Goal: Task Accomplishment & Management: Use online tool/utility

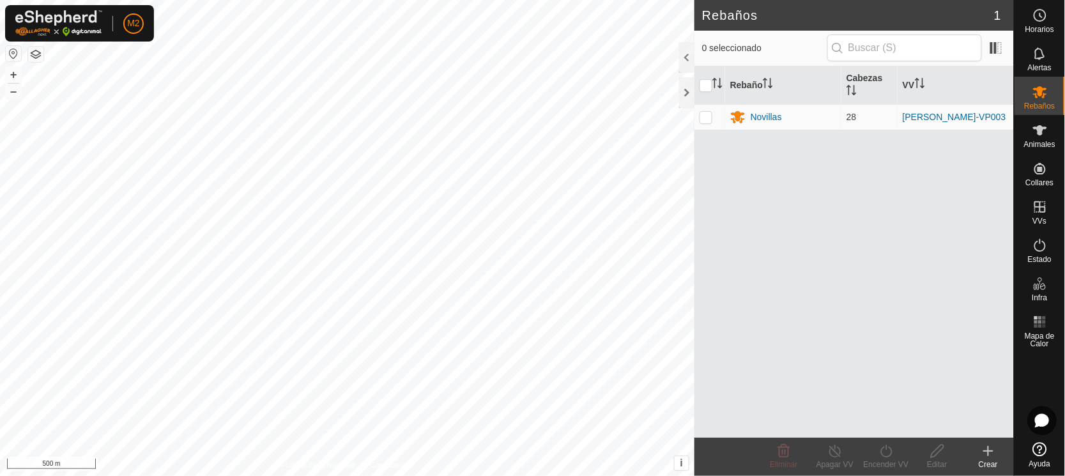
click at [11, 49] on button "button" at bounding box center [13, 53] width 15 height 15
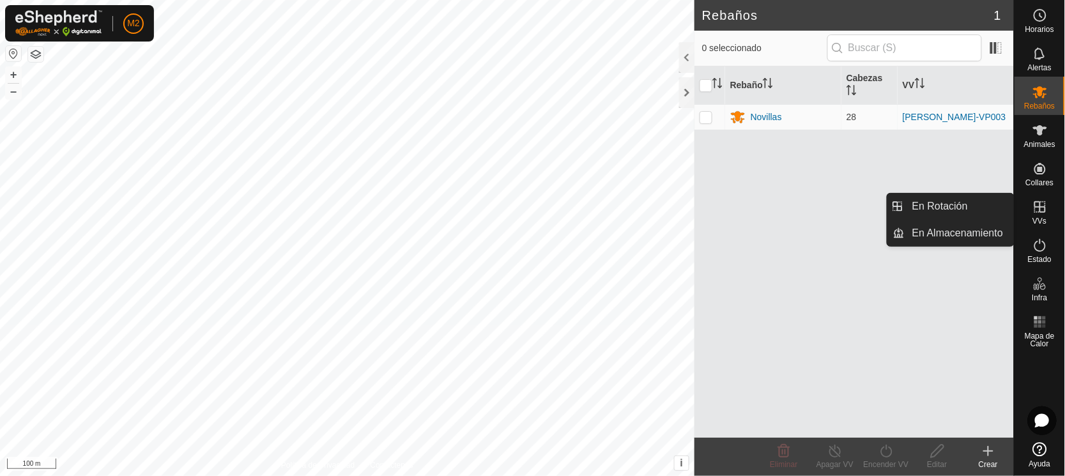
click at [1043, 209] on icon at bounding box center [1039, 206] width 15 height 15
click at [961, 199] on link "En Rotación" at bounding box center [959, 207] width 109 height 26
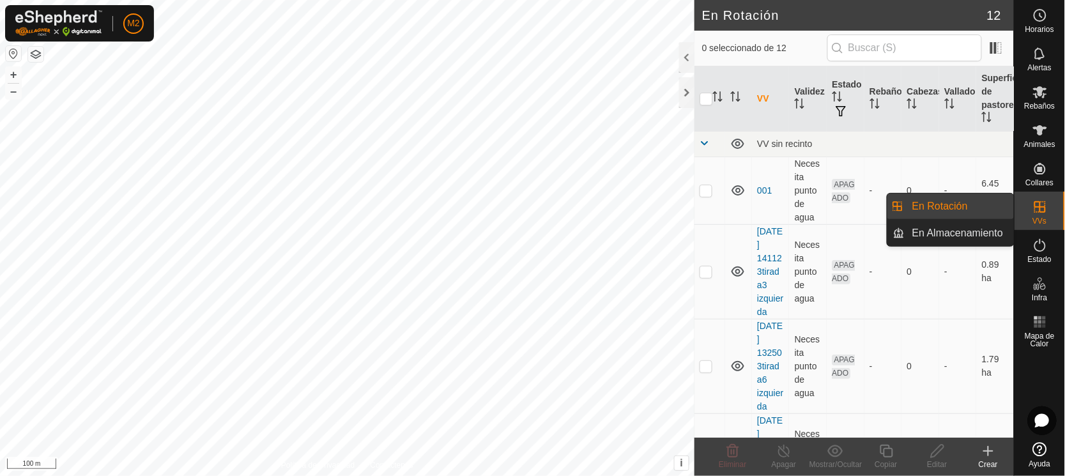
click at [938, 205] on link "En Rotación" at bounding box center [959, 207] width 109 height 26
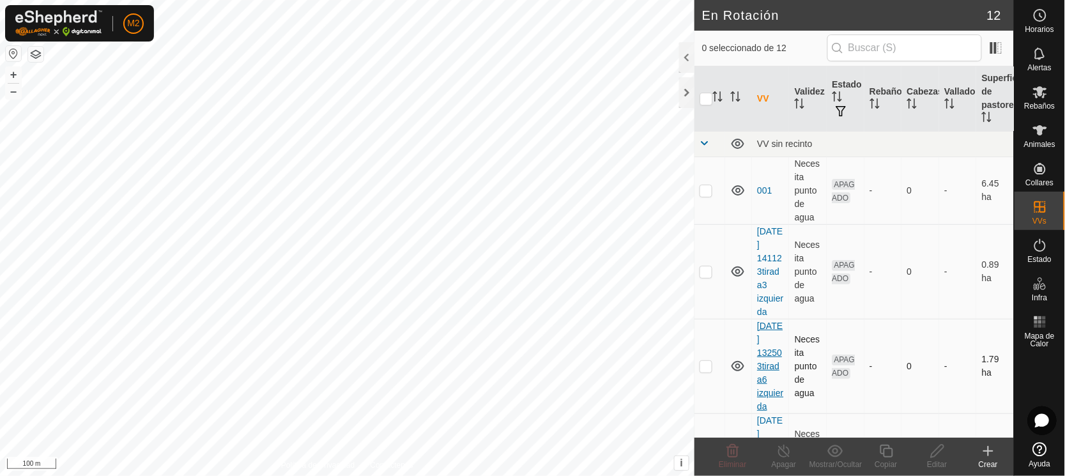
checkbox input "true"
click at [889, 454] on icon at bounding box center [886, 450] width 16 height 15
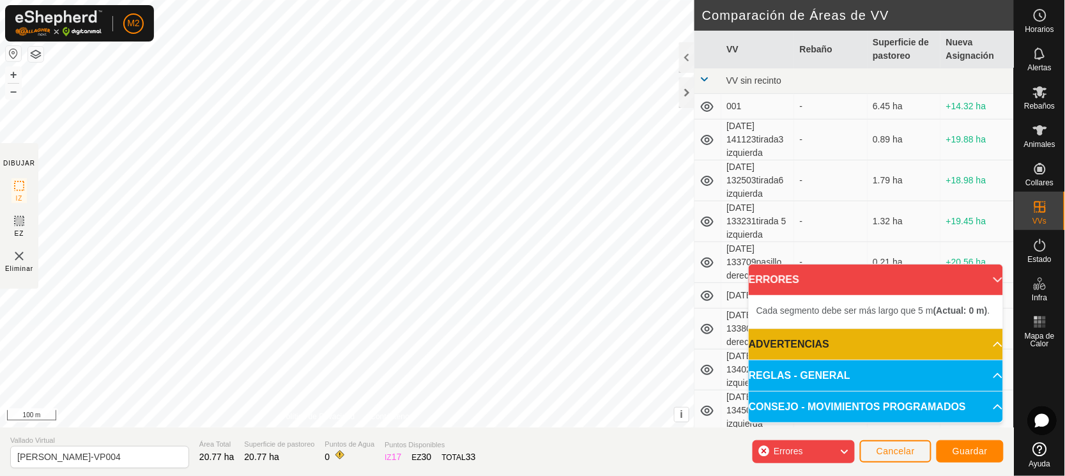
click at [295, 107] on div "Cada segmento debe ser más largo que 5 m (Actual: 0 m) . Cada segmento debe ser…" at bounding box center [347, 213] width 694 height 427
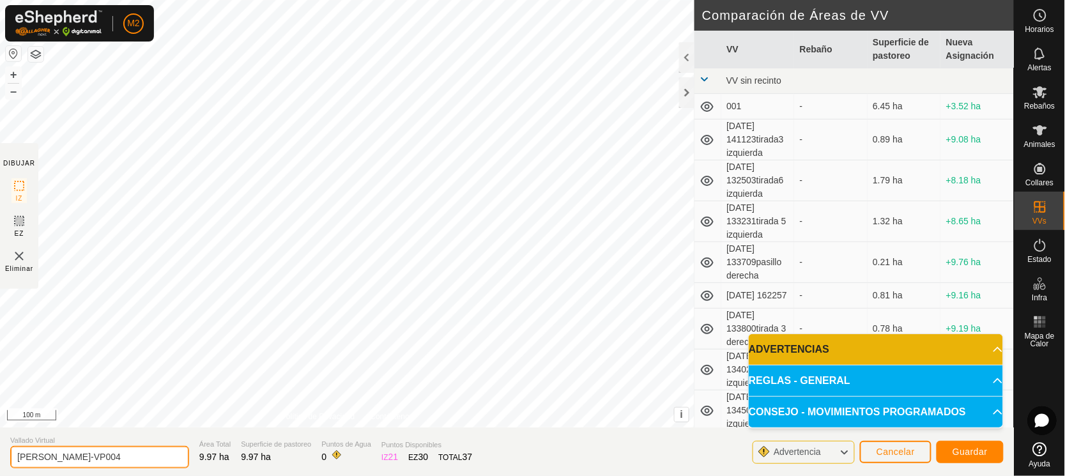
click at [107, 459] on input "[PERSON_NAME]-VP004" at bounding box center [99, 457] width 179 height 22
type input "[PERSON_NAME]"
click at [972, 446] on button "Guardar" at bounding box center [969, 452] width 67 height 22
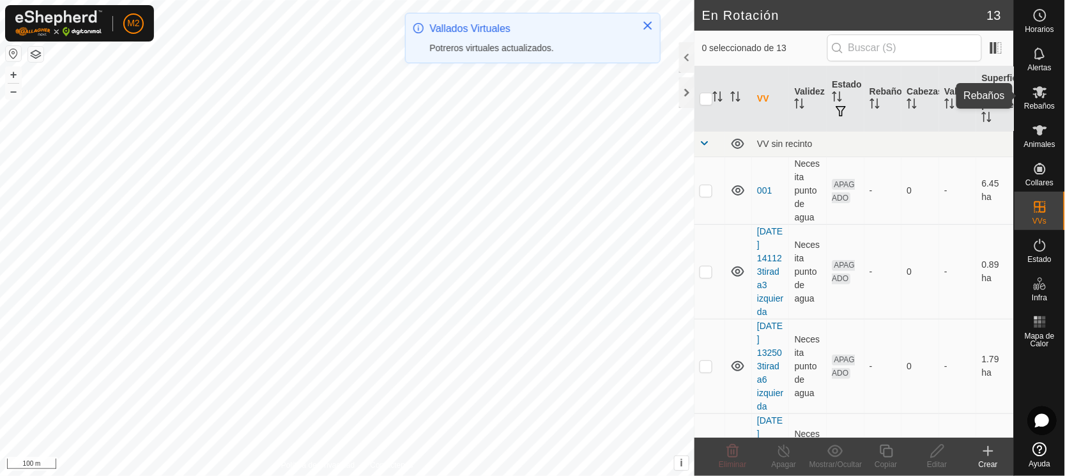
click at [1039, 103] on span "Rebaños" at bounding box center [1039, 106] width 31 height 8
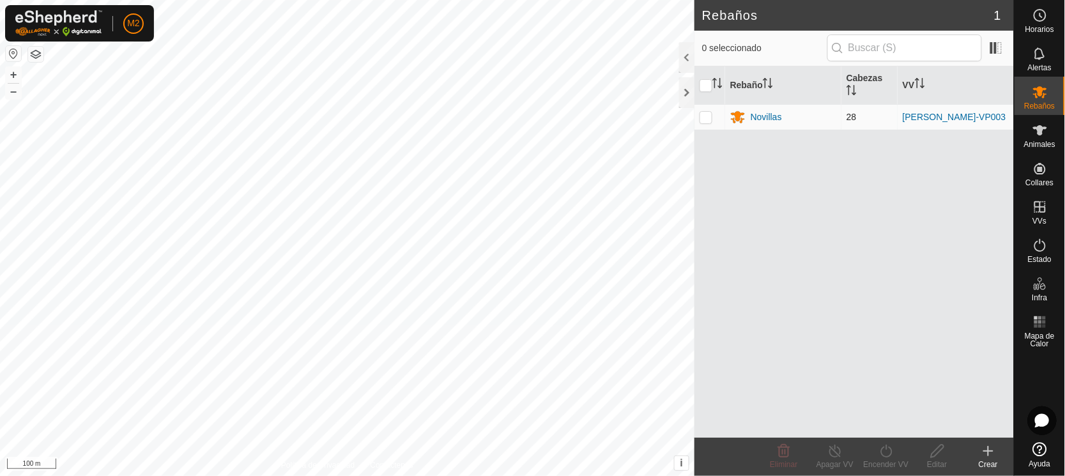
click at [849, 116] on span "28" at bounding box center [851, 117] width 10 height 10
click at [705, 112] on p-checkbox at bounding box center [705, 117] width 13 height 10
checkbox input "true"
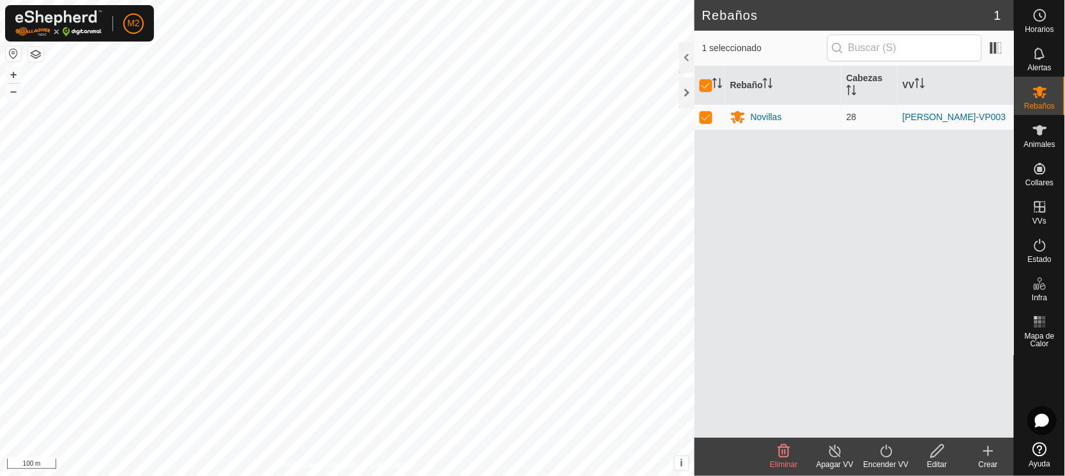
click at [886, 455] on icon at bounding box center [886, 450] width 16 height 15
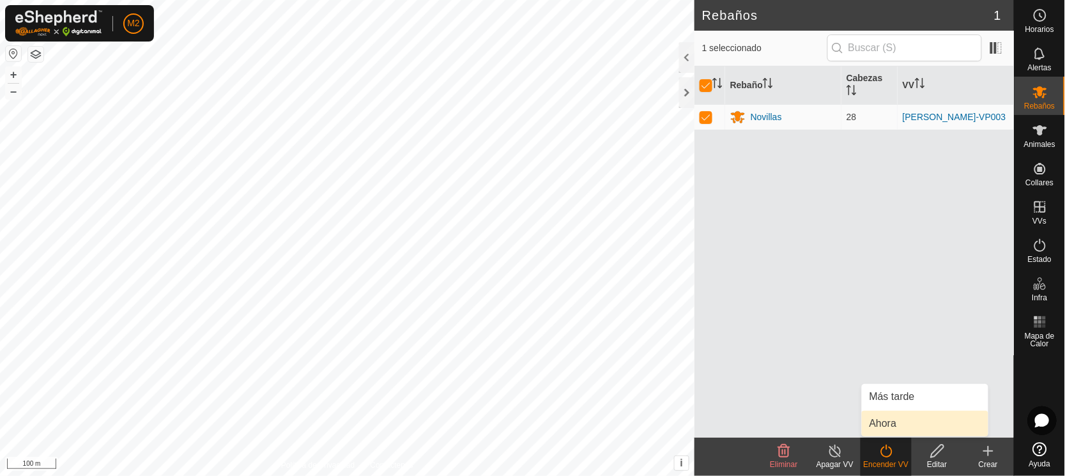
click at [886, 420] on link "Ahora" at bounding box center [925, 424] width 126 height 26
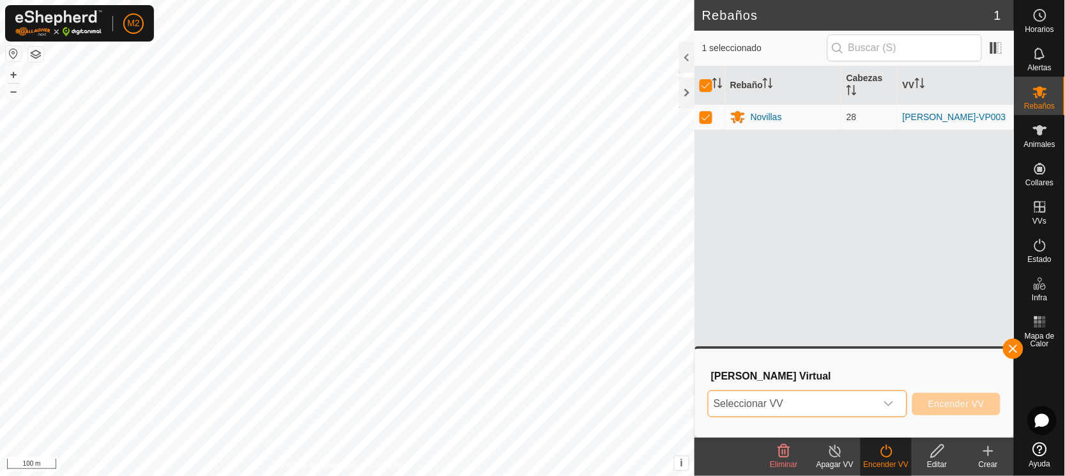
click at [747, 401] on span "Seleccionar VV" at bounding box center [791, 404] width 167 height 26
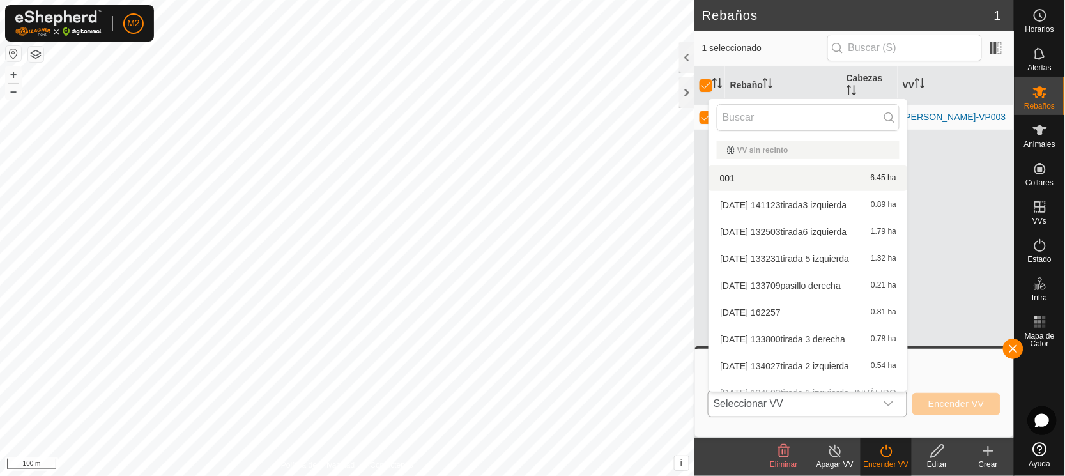
scroll to position [121, 0]
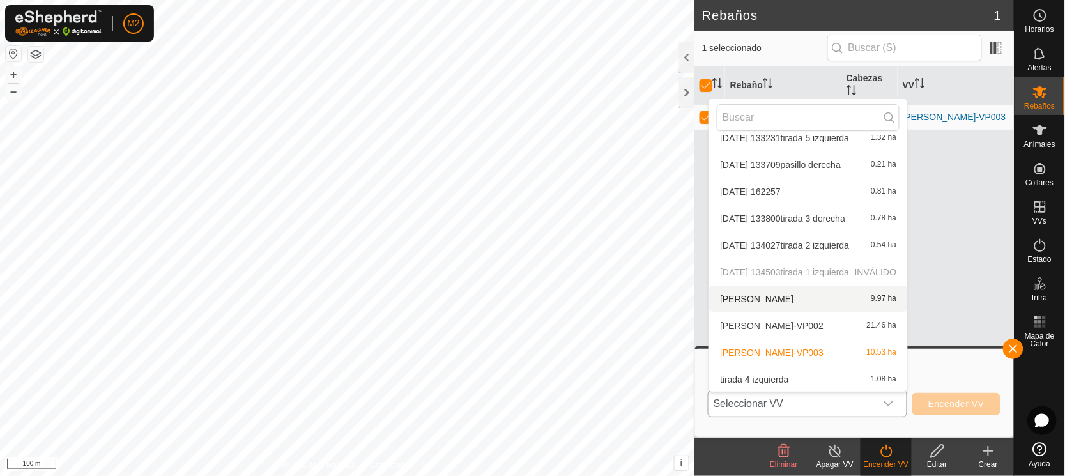
click at [802, 298] on li "[PERSON_NAME] piedras 9.97 ha" at bounding box center [808, 299] width 198 height 26
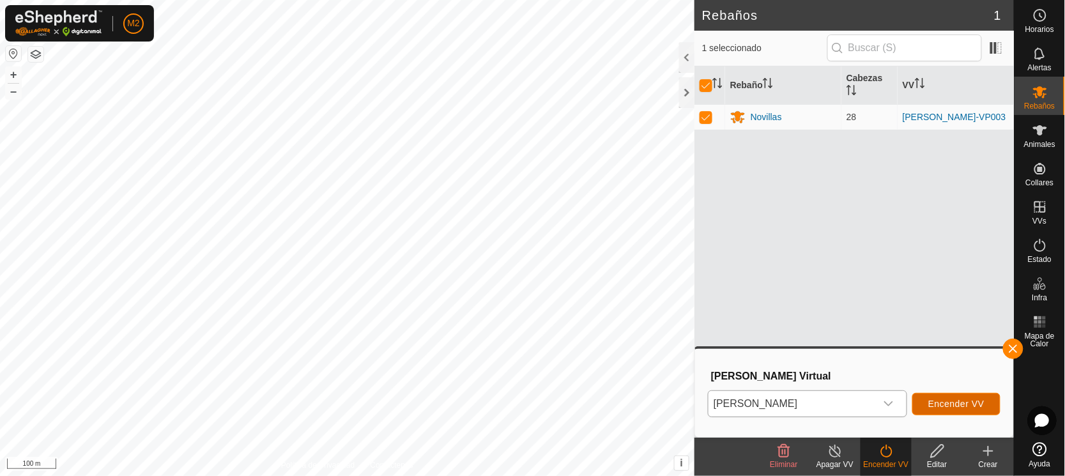
click at [942, 401] on span "Encender VV" at bounding box center [956, 404] width 56 height 10
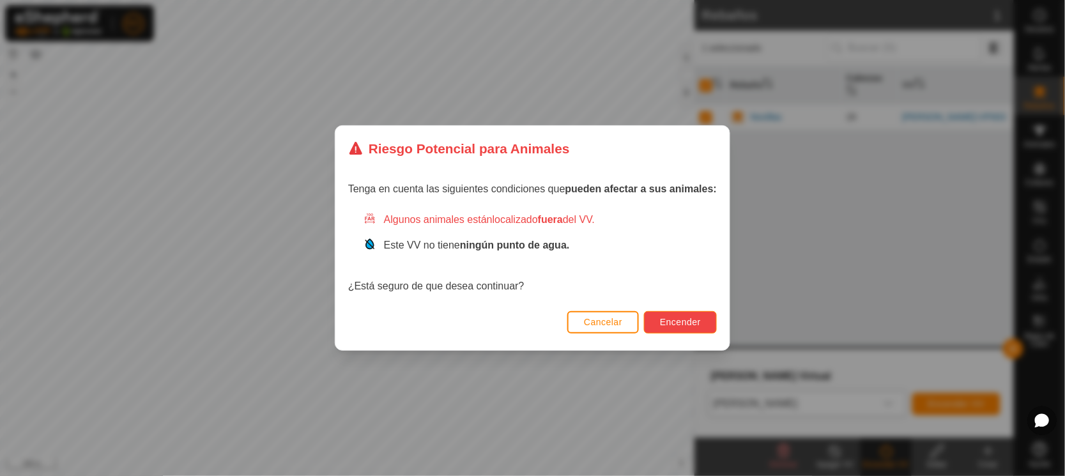
click at [680, 324] on span "Encender" at bounding box center [680, 322] width 41 height 10
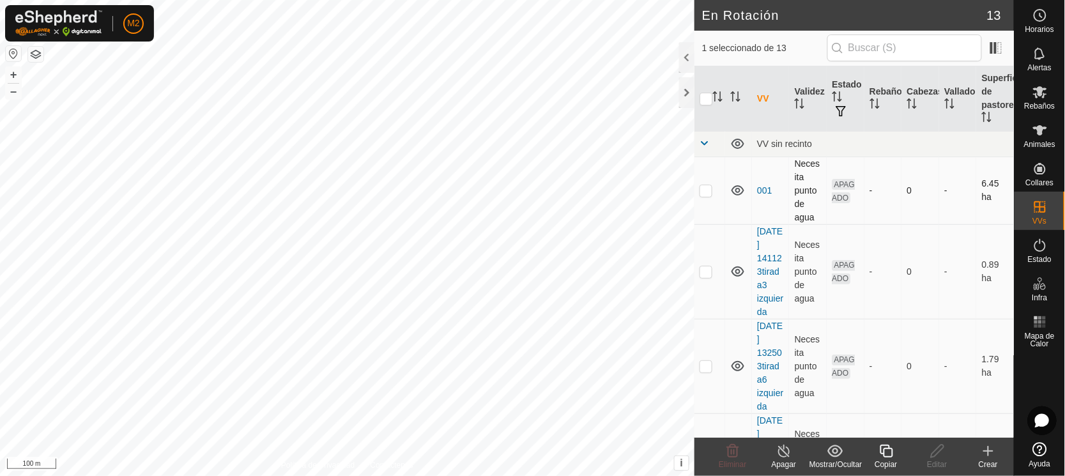
checkbox input "true"
checkbox input "false"
click at [1044, 91] on icon at bounding box center [1039, 91] width 15 height 15
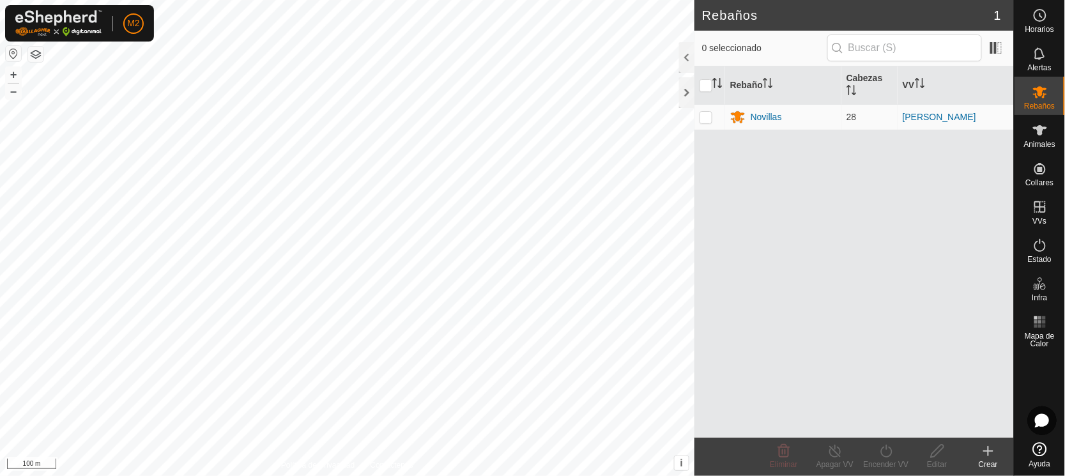
click at [990, 461] on div "Crear" at bounding box center [988, 464] width 51 height 11
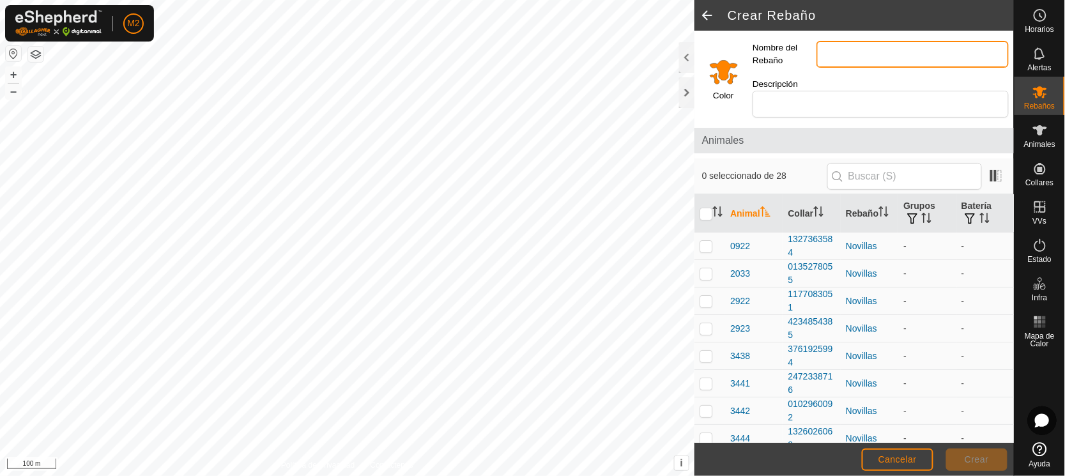
click at [827, 54] on input "Nombre del Rebaño" at bounding box center [912, 54] width 192 height 27
type input "vacas"
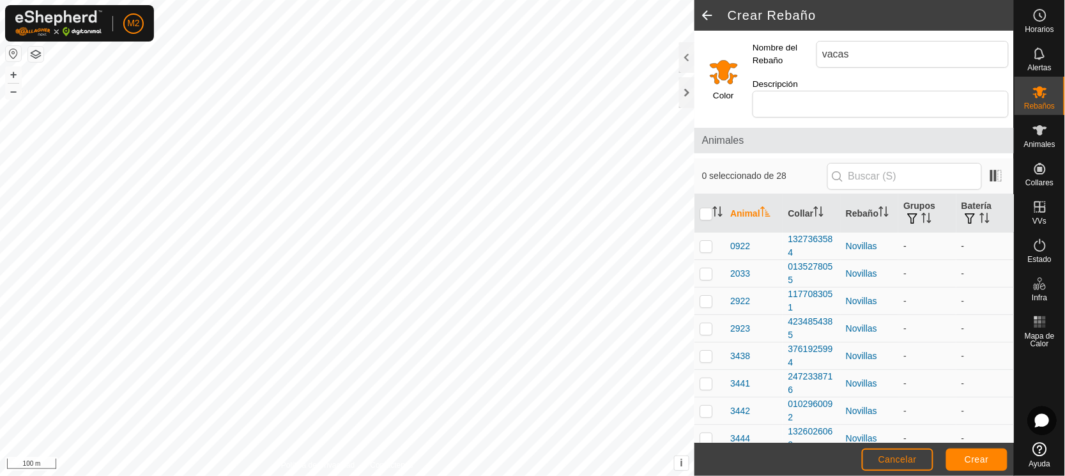
click at [703, 240] on td at bounding box center [709, 246] width 31 height 27
checkbox input "true"
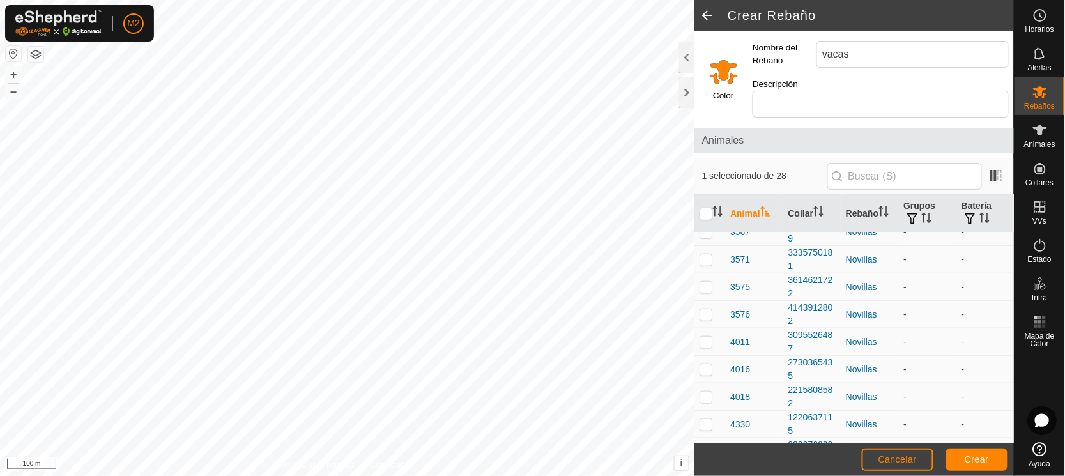
scroll to position [376, 0]
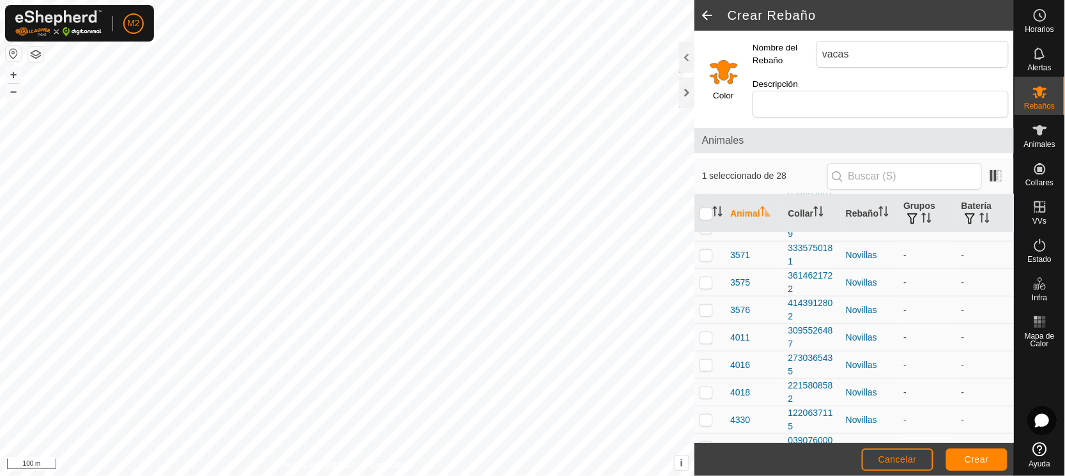
click at [705, 307] on p-checkbox at bounding box center [705, 310] width 13 height 10
checkbox input "true"
click at [706, 335] on p-checkbox at bounding box center [705, 337] width 13 height 10
checkbox input "true"
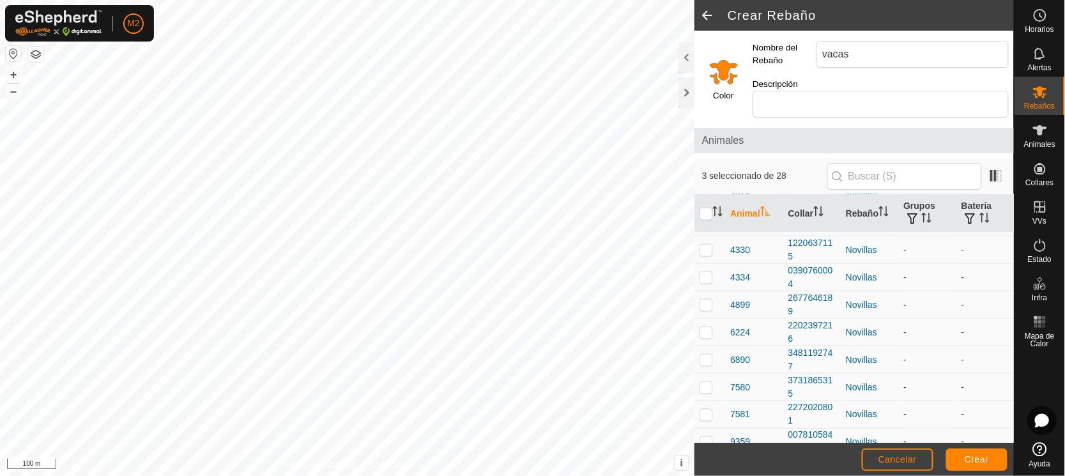
click at [707, 303] on p-checkbox at bounding box center [705, 305] width 13 height 10
checkbox input "true"
click at [707, 331] on p-checkbox at bounding box center [705, 332] width 13 height 10
checkbox input "true"
click at [705, 360] on p-checkbox at bounding box center [705, 360] width 13 height 10
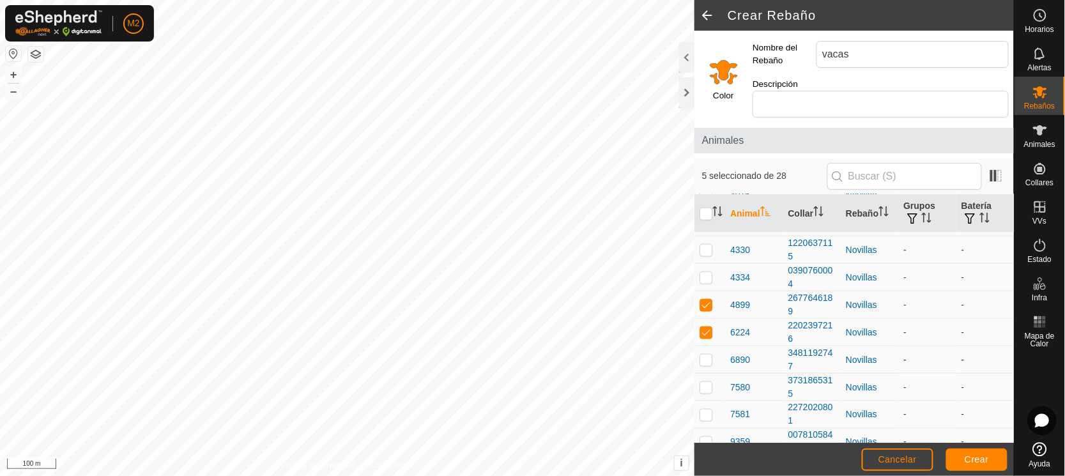
checkbox input "true"
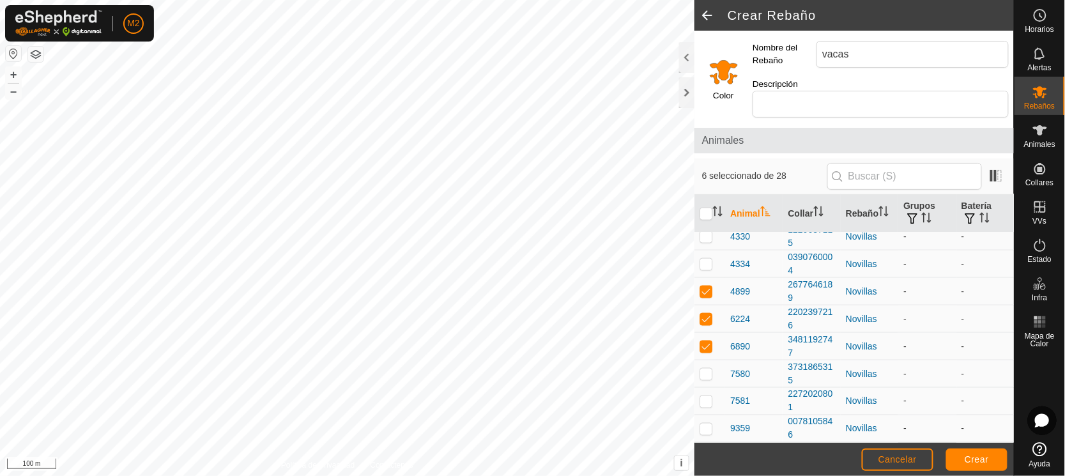
click at [705, 422] on td at bounding box center [709, 428] width 31 height 27
checkbox input "true"
click at [975, 455] on span "Crear" at bounding box center [977, 459] width 24 height 10
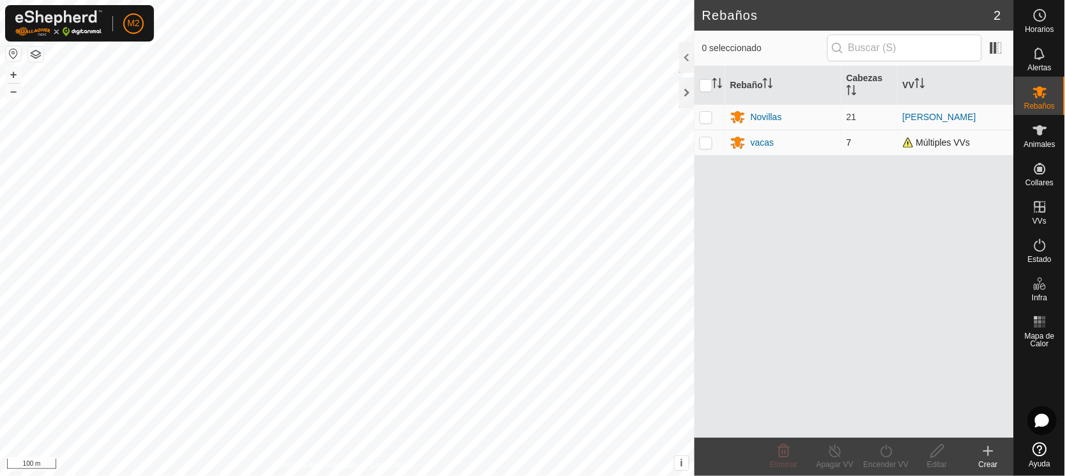
click at [931, 142] on span "Múltiples VVs" at bounding box center [937, 142] width 68 height 10
click at [735, 142] on icon at bounding box center [737, 142] width 15 height 15
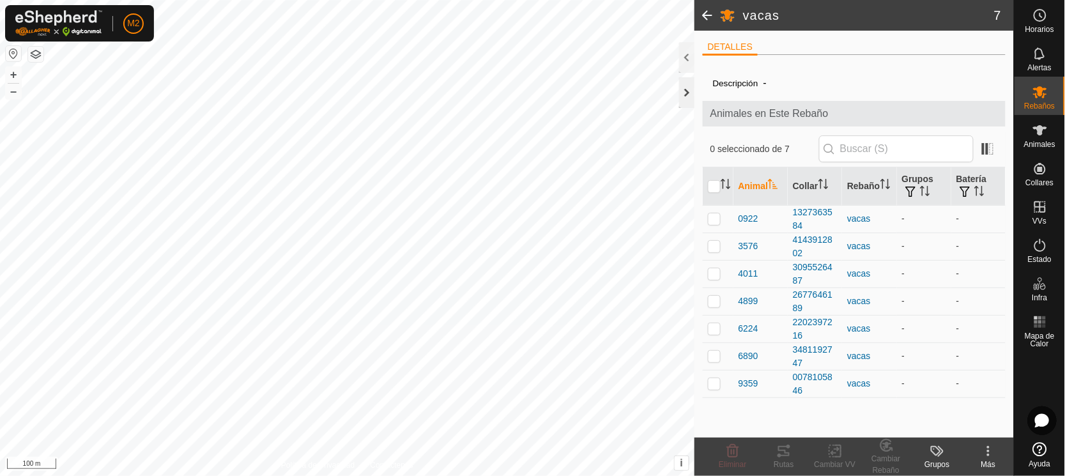
click at [685, 91] on div at bounding box center [686, 92] width 15 height 31
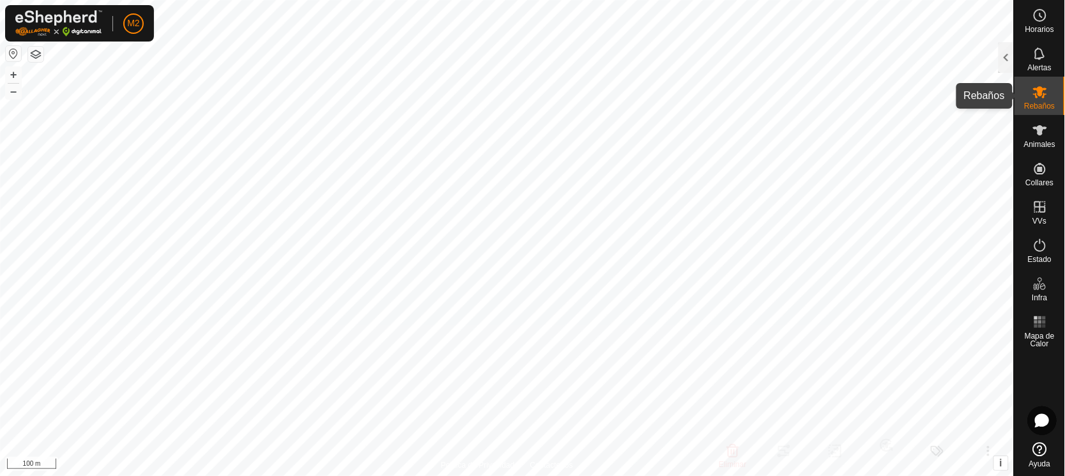
click at [1037, 91] on icon at bounding box center [1039, 91] width 15 height 15
click at [1011, 56] on div at bounding box center [1005, 57] width 15 height 31
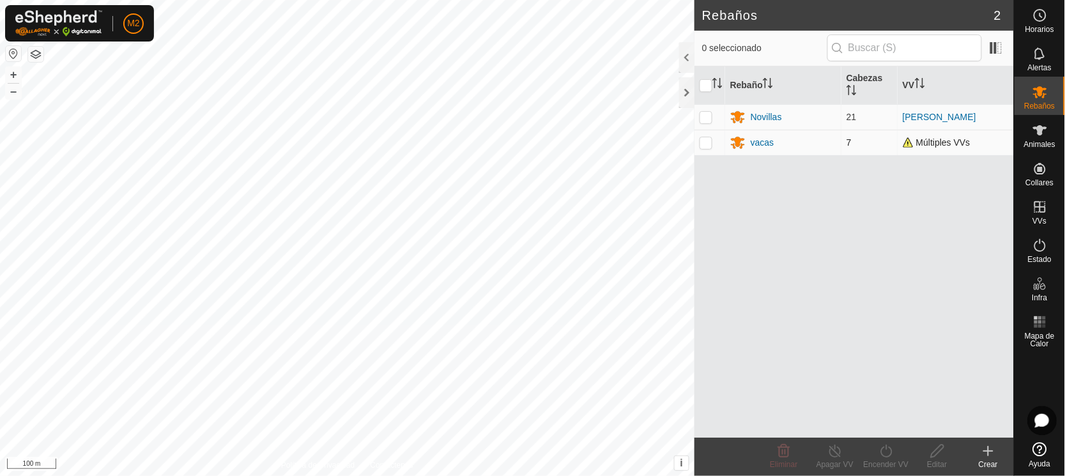
click at [704, 143] on p-checkbox at bounding box center [705, 142] width 13 height 10
checkbox input "true"
click at [882, 448] on icon at bounding box center [886, 450] width 16 height 15
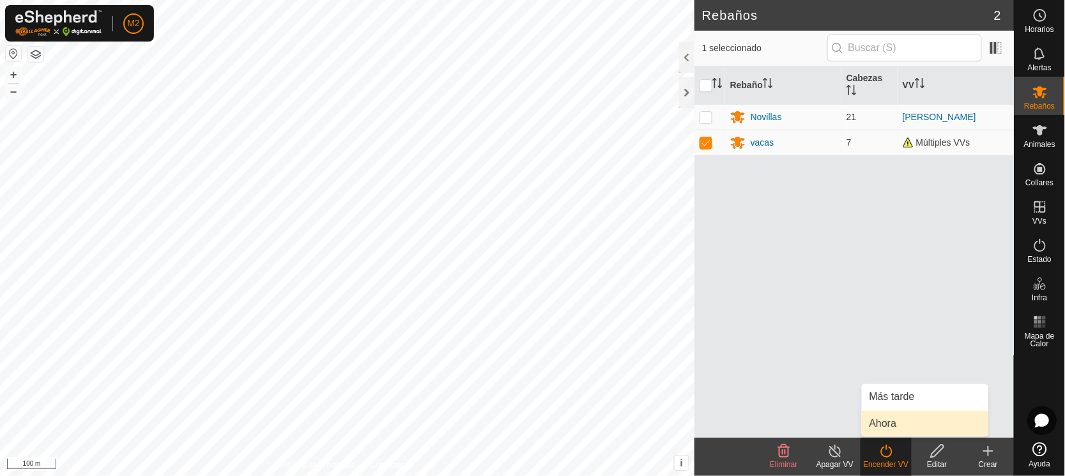
click at [886, 423] on link "Ahora" at bounding box center [925, 424] width 126 height 26
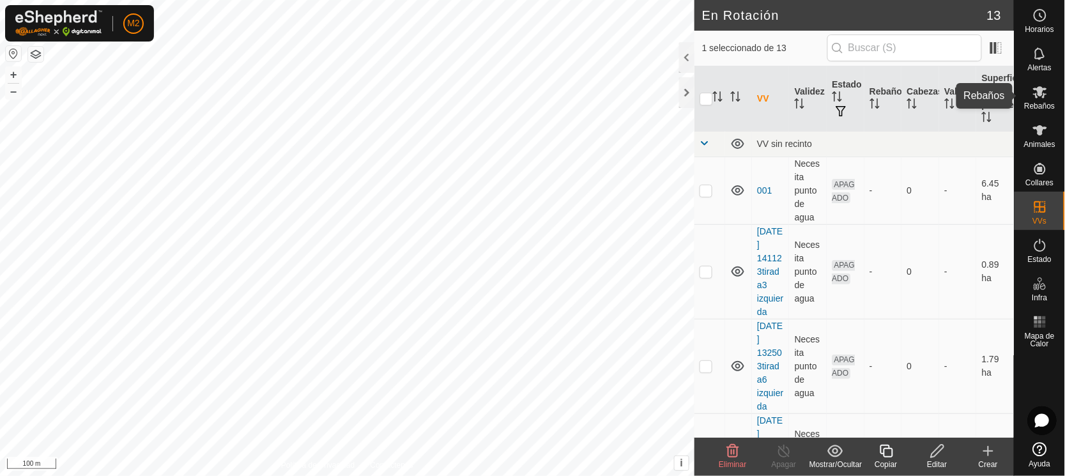
click at [1041, 85] on icon at bounding box center [1039, 91] width 15 height 15
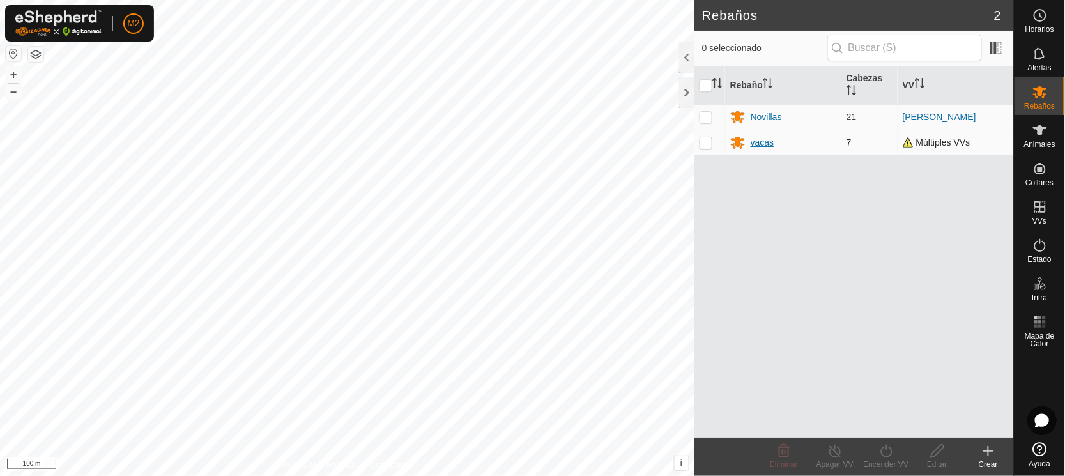
click at [767, 140] on div "vacas" at bounding box center [763, 142] width 24 height 13
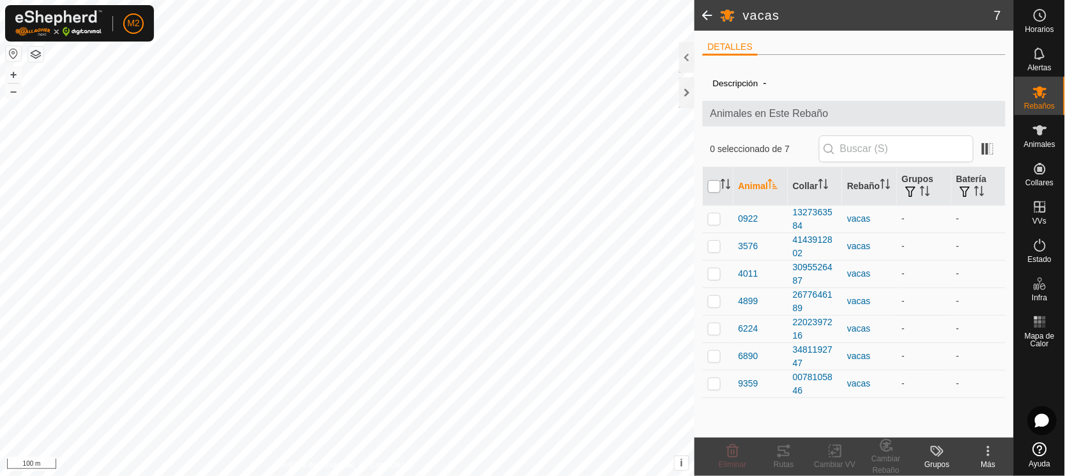
click at [715, 184] on input "checkbox" at bounding box center [714, 186] width 13 height 13
checkbox input "true"
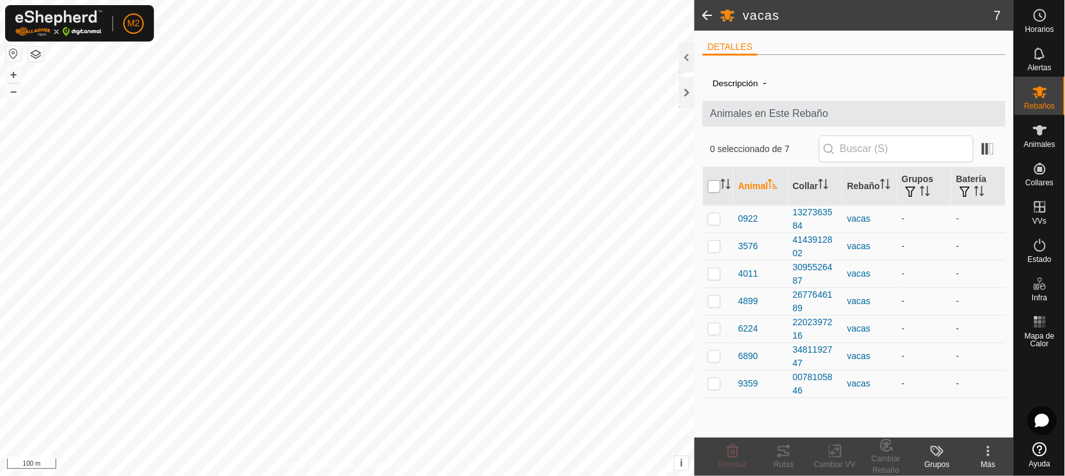
checkbox input "true"
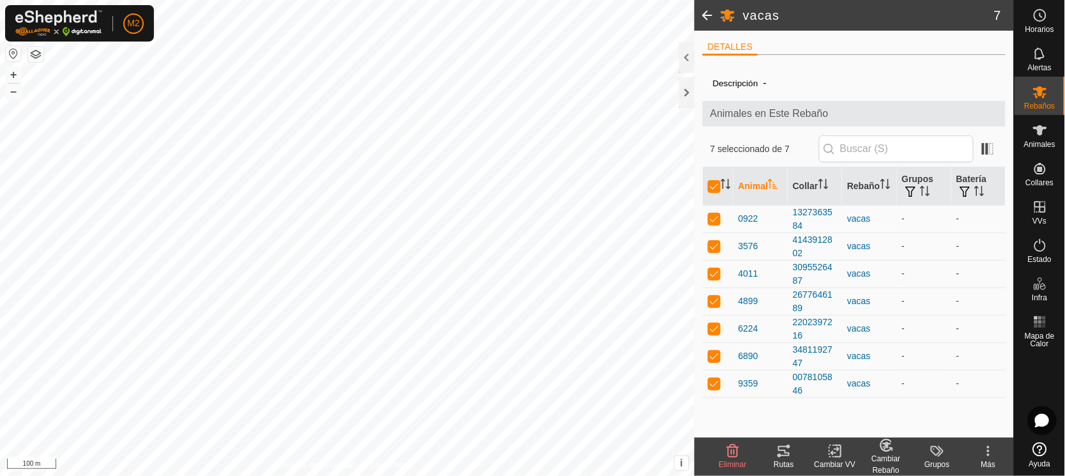
click at [834, 454] on icon at bounding box center [834, 451] width 9 height 8
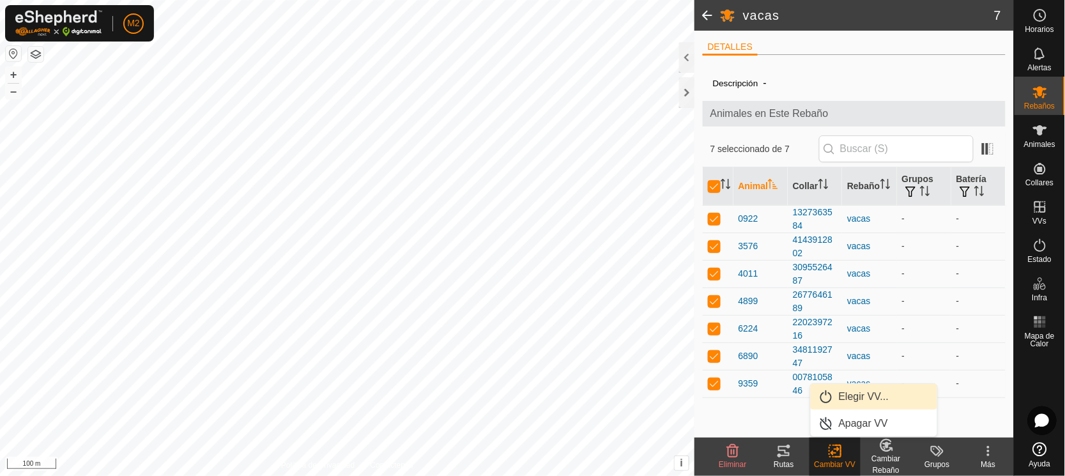
click at [847, 393] on link "Elegir VV..." at bounding box center [874, 397] width 126 height 26
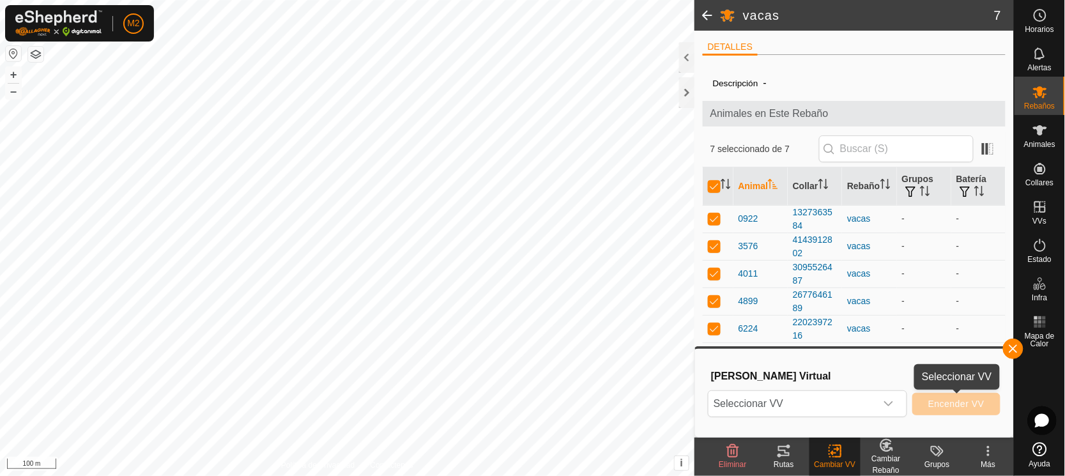
click at [929, 405] on span "Encender VV" at bounding box center [956, 404] width 56 height 10
click at [889, 400] on icon "dropdown trigger" at bounding box center [888, 404] width 10 height 10
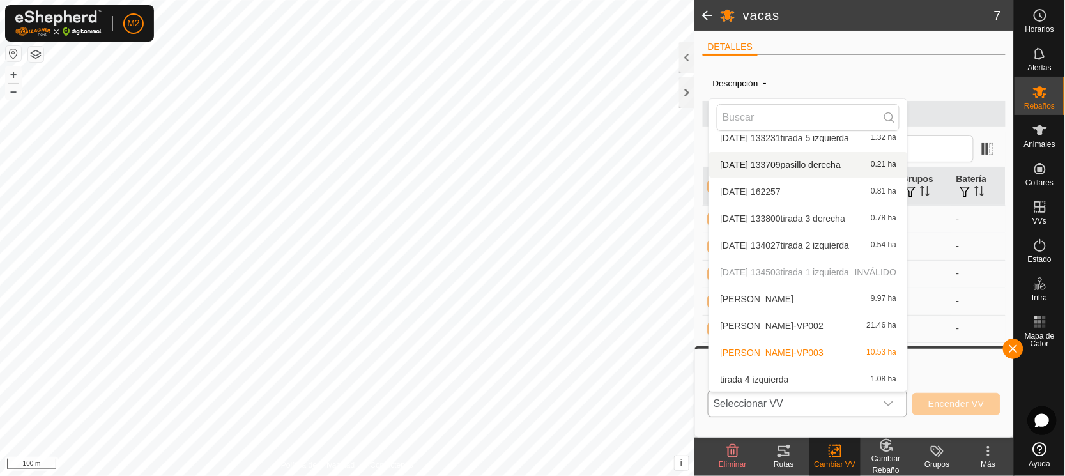
scroll to position [109, 0]
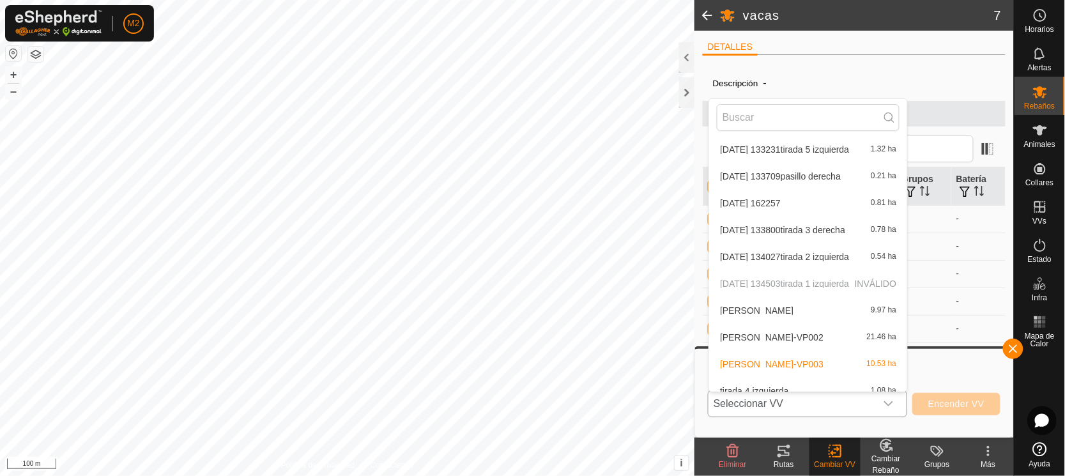
click at [816, 251] on li "[DATE] 134027tirada 2 izquierda 0.54 ha" at bounding box center [808, 257] width 198 height 26
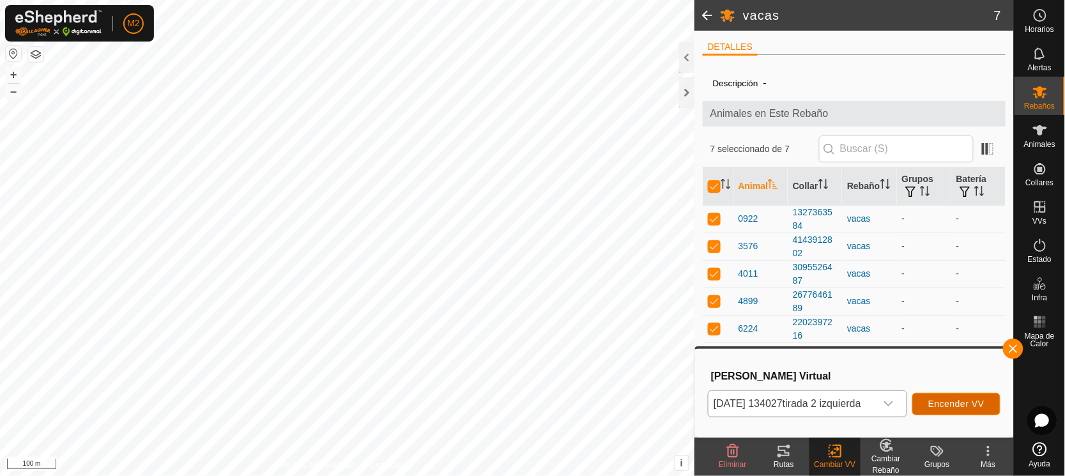
click at [946, 409] on span "Encender VV" at bounding box center [956, 404] width 56 height 10
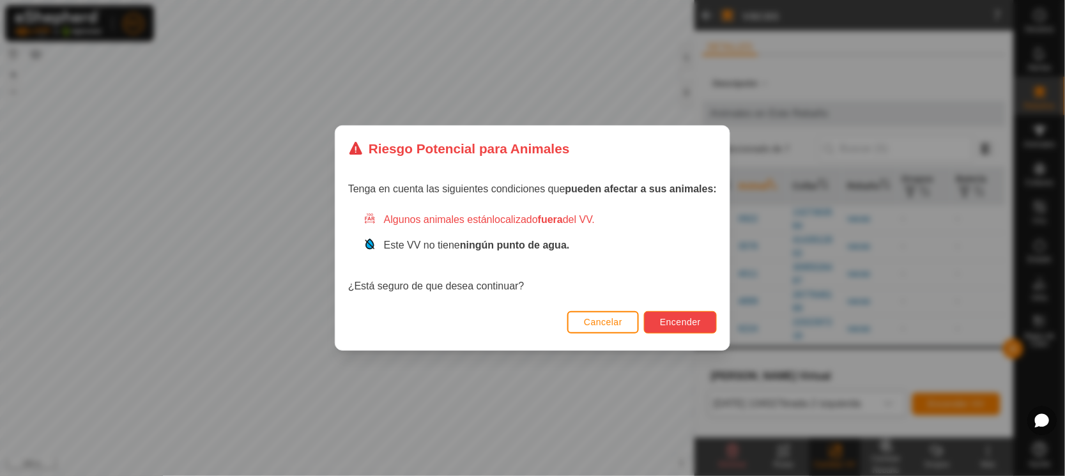
click at [696, 321] on span "Encender" at bounding box center [680, 322] width 41 height 10
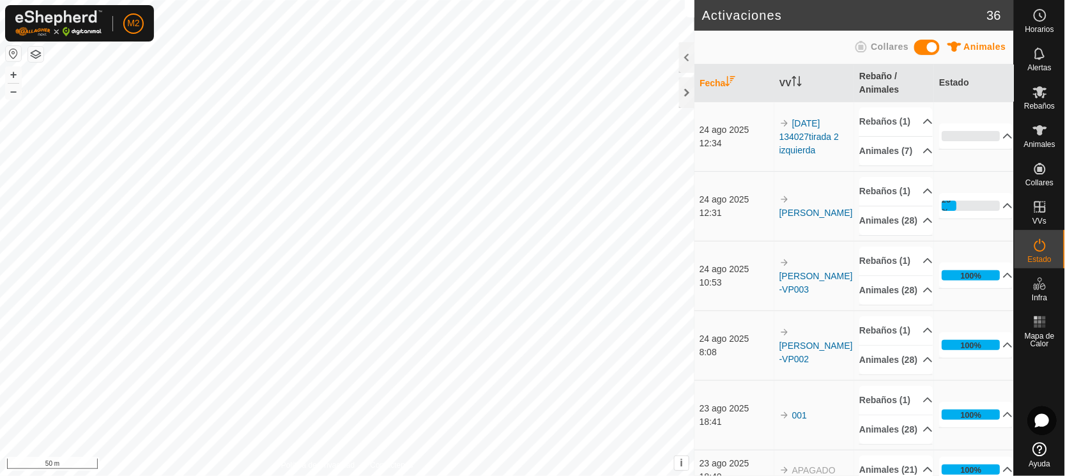
click at [834, 0] on html "M2 Horarios Alertas Rebaños Animales Collares VVs Estado Infra Mapa de Calor Ay…" at bounding box center [532, 238] width 1065 height 476
click at [938, 0] on html "M2 Horarios Alertas Rebaños Animales Collares VVs Estado Infra Mapa de Calor Ay…" at bounding box center [532, 238] width 1065 height 476
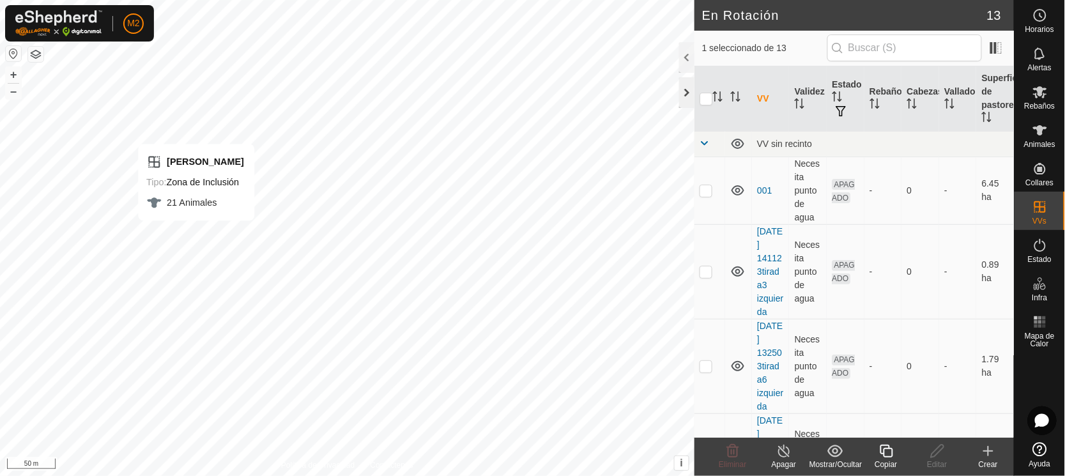
checkbox input "false"
checkbox input "true"
checkbox input "false"
click at [167, 475] on html "M2 Horarios Alertas Rebaños Animales Collares VVs Estado Infra Mapa de Calor Ay…" at bounding box center [532, 238] width 1065 height 476
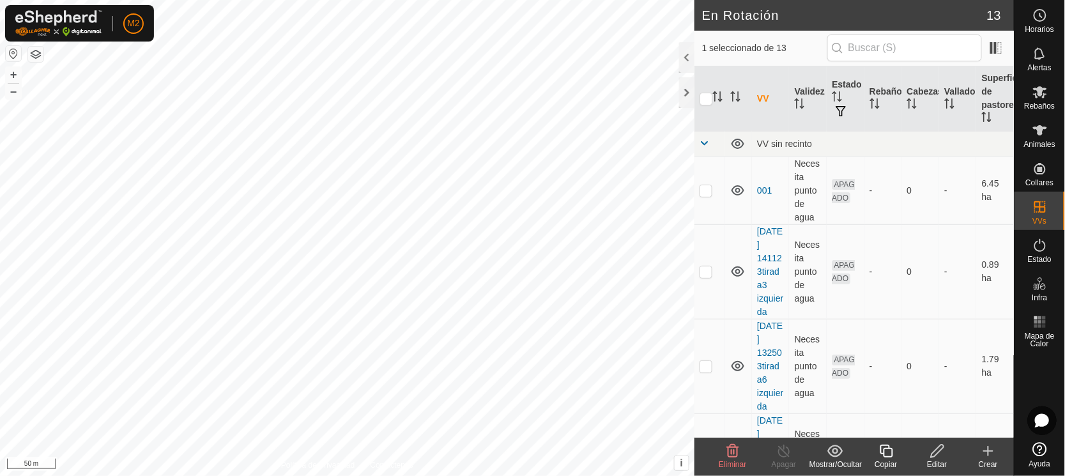
click at [732, 448] on icon at bounding box center [732, 450] width 15 height 15
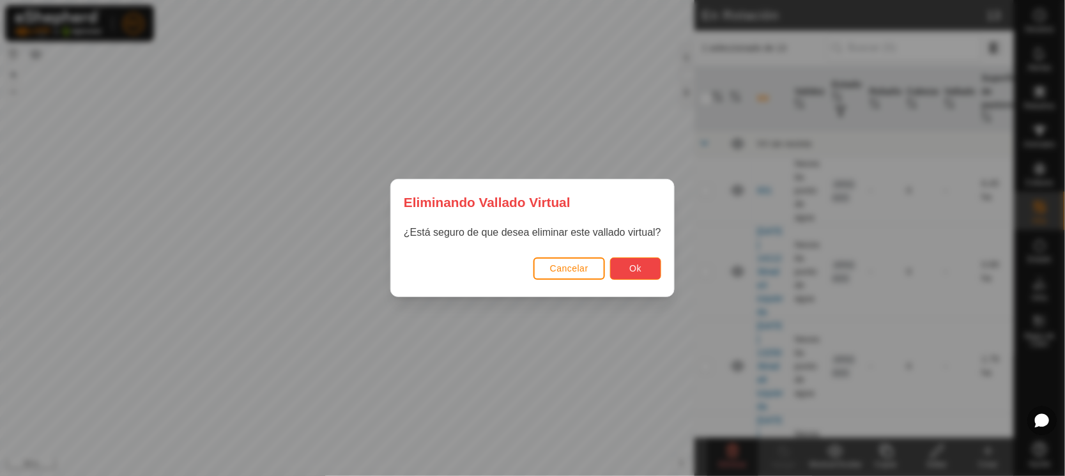
click at [640, 261] on button "Ok" at bounding box center [635, 268] width 51 height 22
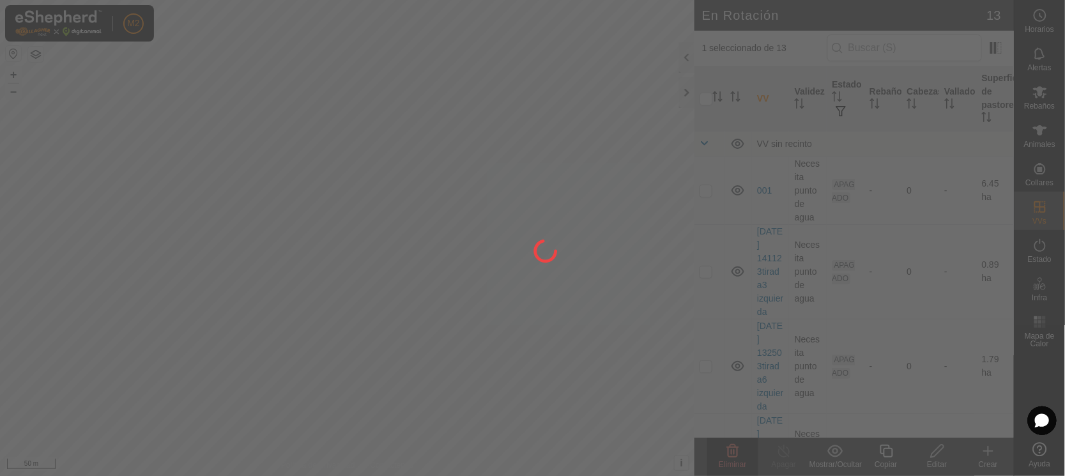
checkbox input "false"
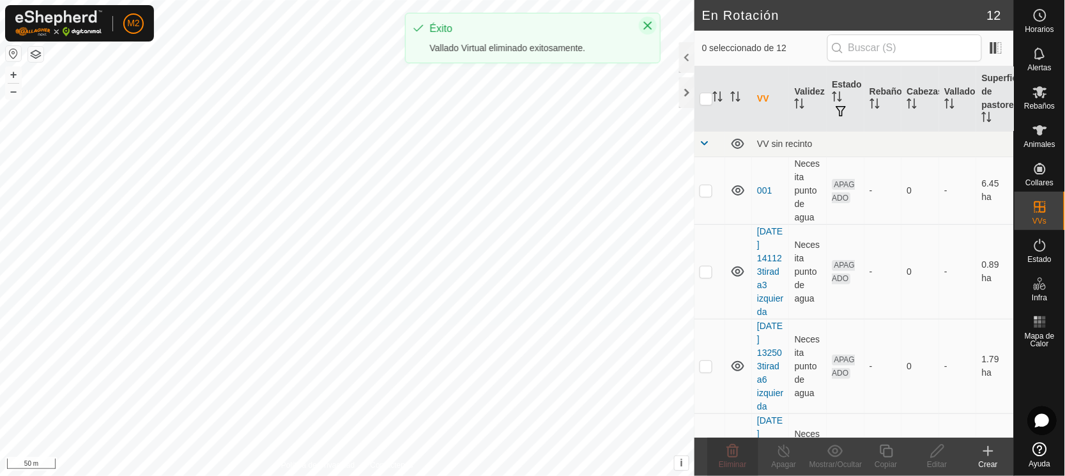
click at [652, 20] on button "Close" at bounding box center [648, 26] width 18 height 18
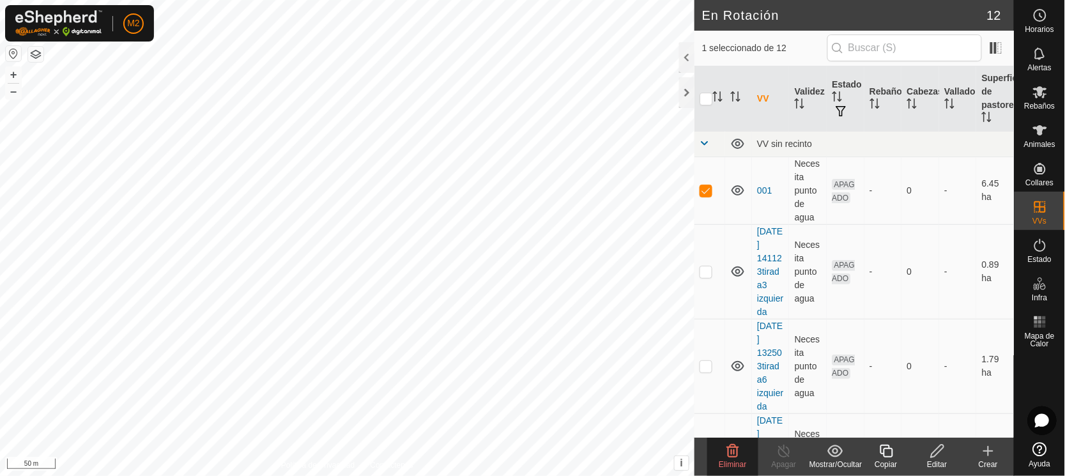
click at [730, 450] on icon at bounding box center [732, 450] width 15 height 15
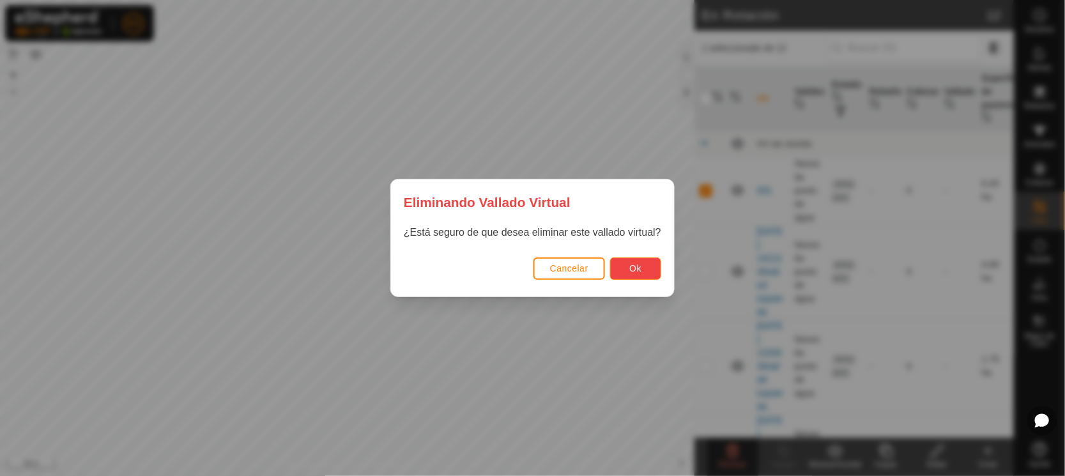
click at [637, 262] on button "Ok" at bounding box center [635, 268] width 51 height 22
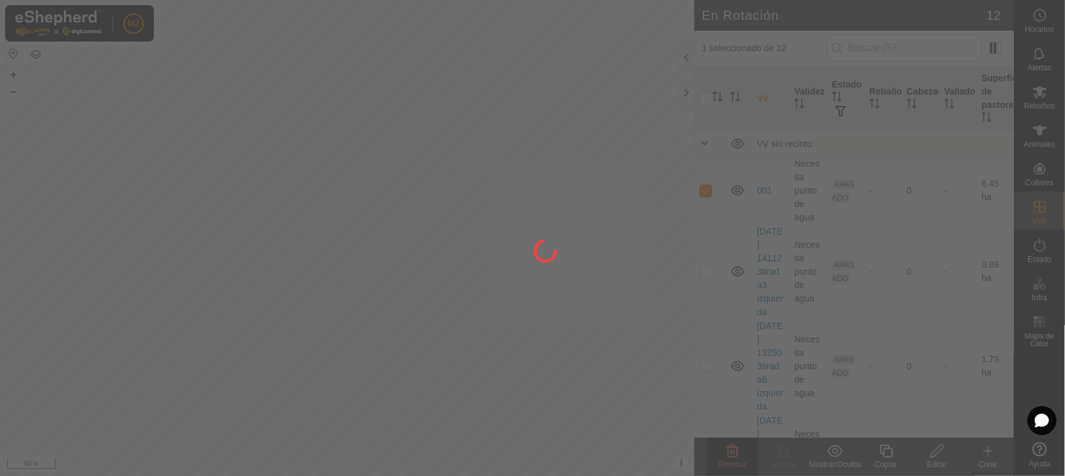
checkbox input "false"
